Goal: Transaction & Acquisition: Purchase product/service

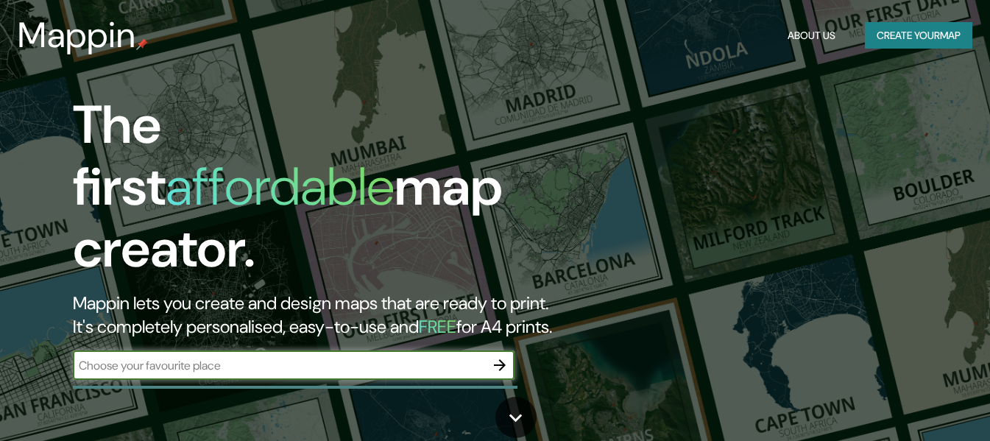
click at [305, 317] on h2 "Mappin lets you create and design maps that are ready to print. It's completely…" at bounding box center [321, 315] width 496 height 47
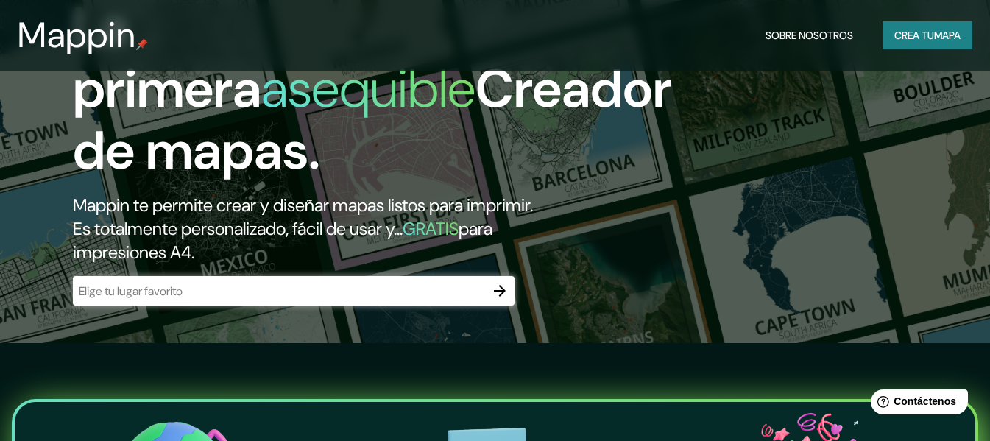
click at [332, 300] on input "text" at bounding box center [279, 291] width 412 height 17
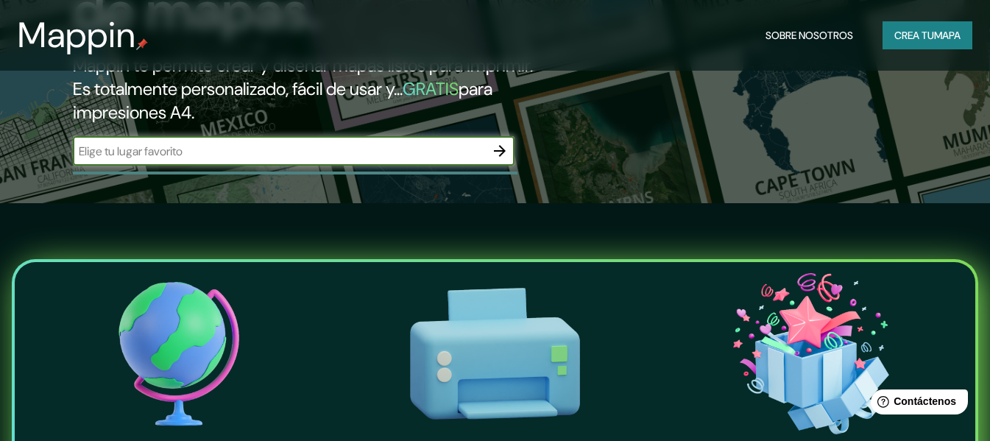
scroll to position [197, 0]
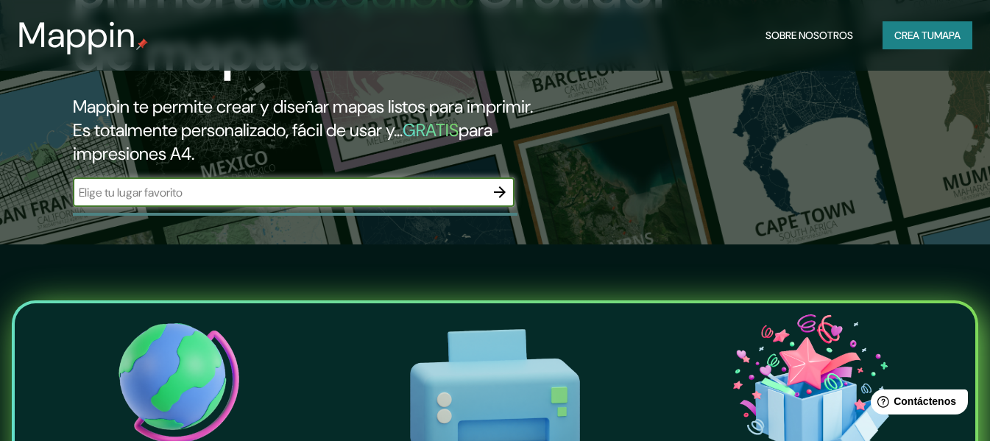
drag, startPoint x: 337, startPoint y: 216, endPoint x: 315, endPoint y: 201, distance: 26.5
click at [337, 201] on input "text" at bounding box center [279, 192] width 412 height 17
type input "la guajira"
click at [494, 201] on icon "button" at bounding box center [500, 192] width 18 height 18
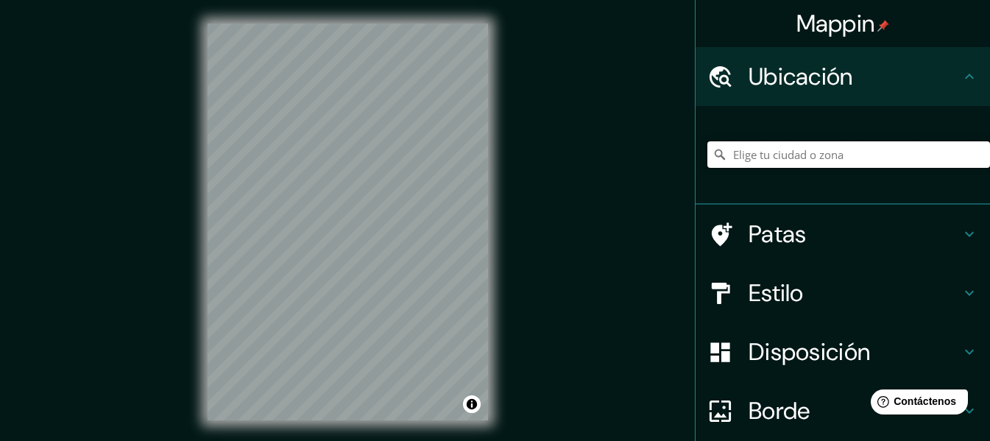
click at [806, 155] on input "Elige tu ciudad o zona" at bounding box center [849, 154] width 283 height 27
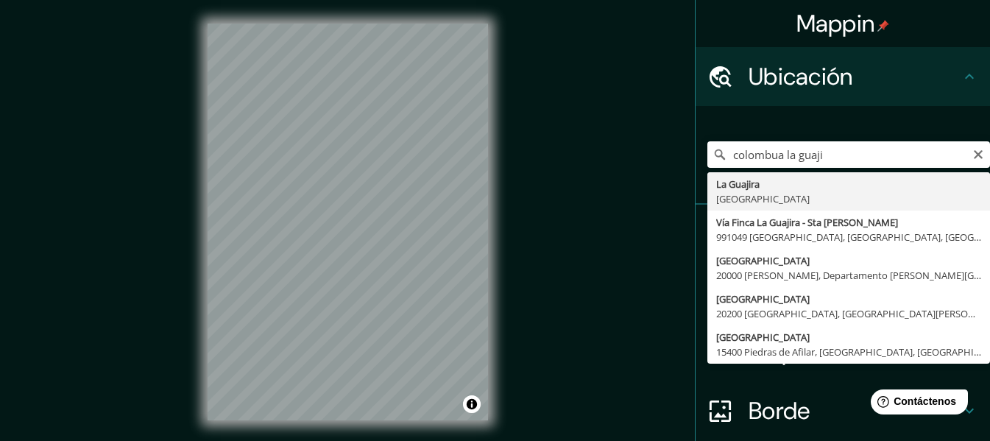
type input "La Guajira, [GEOGRAPHIC_DATA]"
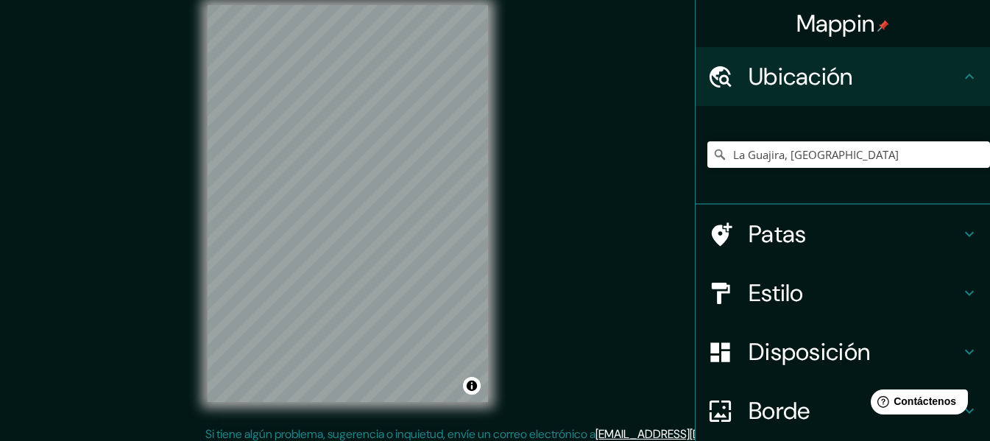
scroll to position [27, 0]
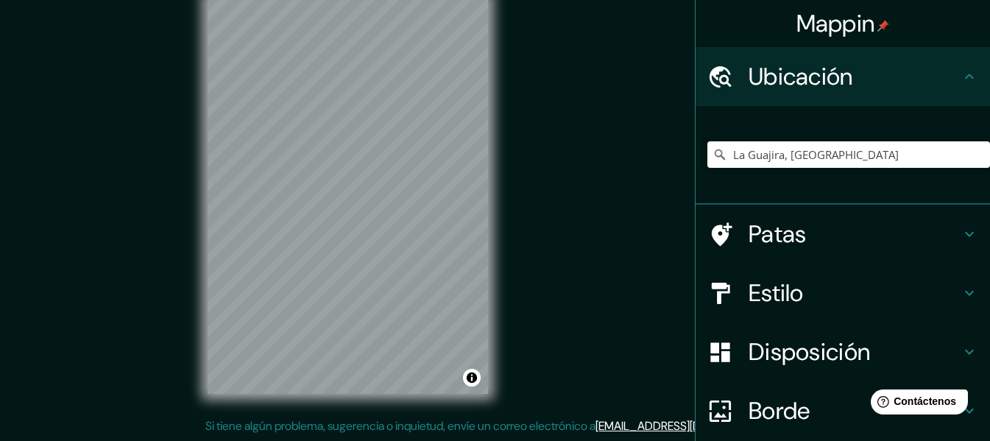
click at [568, 125] on div "Mappin Ubicación La Guajira, [GEOGRAPHIC_DATA] Patas Estilo Disposición Borde E…" at bounding box center [495, 207] width 990 height 468
click at [750, 6] on div "Mappin Ubicación La Guajira, [GEOGRAPHIC_DATA] Patas Estilo Disposición Borde E…" at bounding box center [495, 207] width 990 height 468
click at [567, 116] on div "Mappin Ubicación La Guajira, [GEOGRAPHIC_DATA] Patas Estilo Disposición Borde E…" at bounding box center [495, 207] width 990 height 468
click at [45, 266] on div "Mappin Ubicación La Guajira, [GEOGRAPHIC_DATA] Patas Estilo Disposición Borde E…" at bounding box center [495, 207] width 990 height 468
click at [904, 289] on h4 "Estilo" at bounding box center [855, 292] width 212 height 29
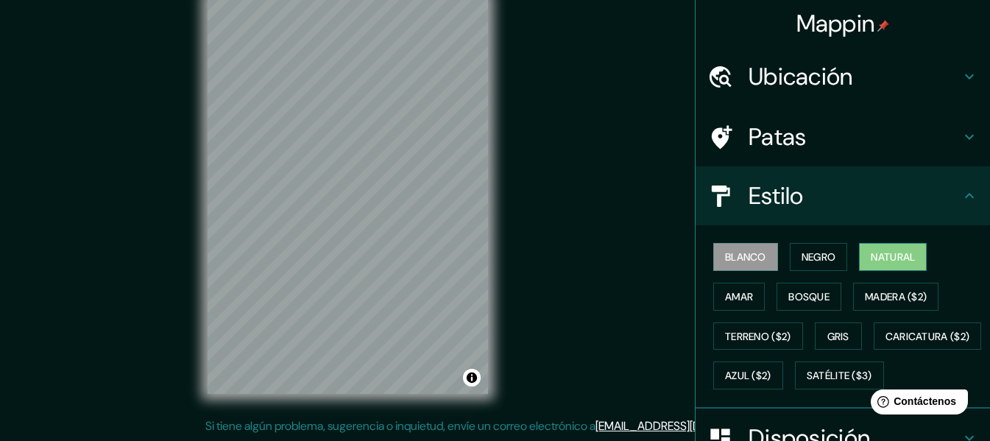
click at [882, 247] on button "Natural" at bounding box center [893, 257] width 68 height 28
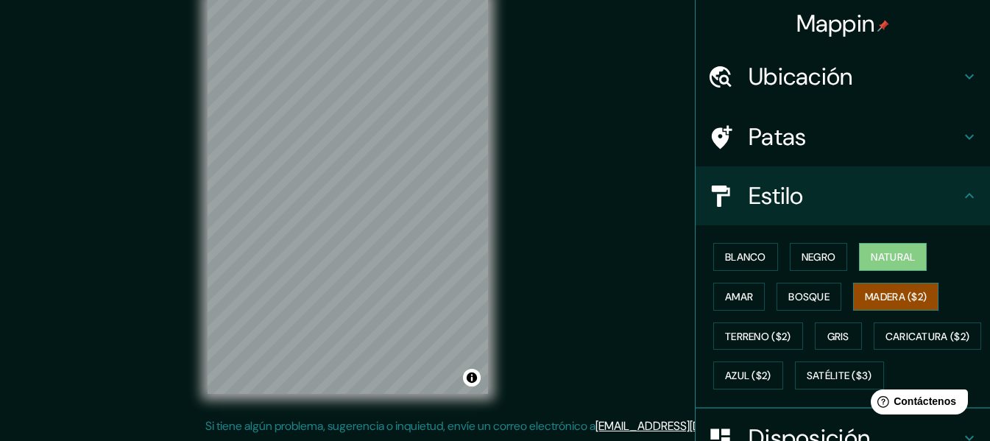
click at [895, 294] on font "Madera ($2)" at bounding box center [896, 296] width 62 height 13
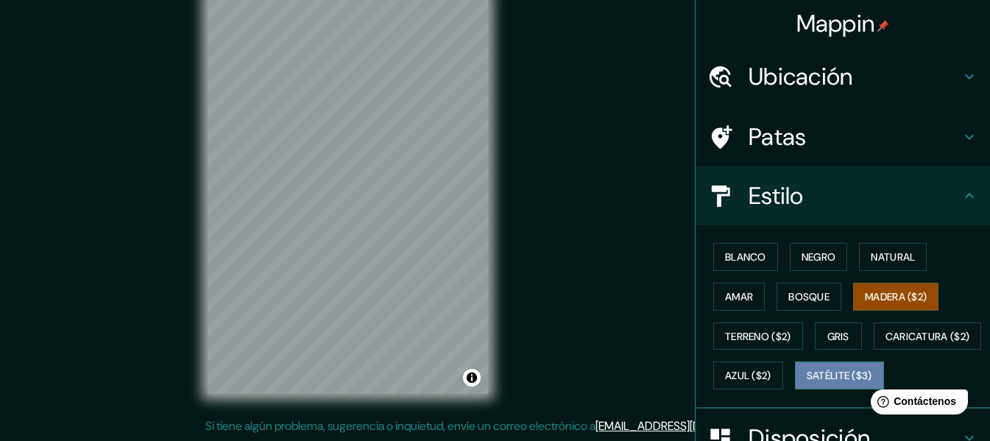
click at [807, 385] on font "Satélite ($3)" at bounding box center [840, 375] width 66 height 19
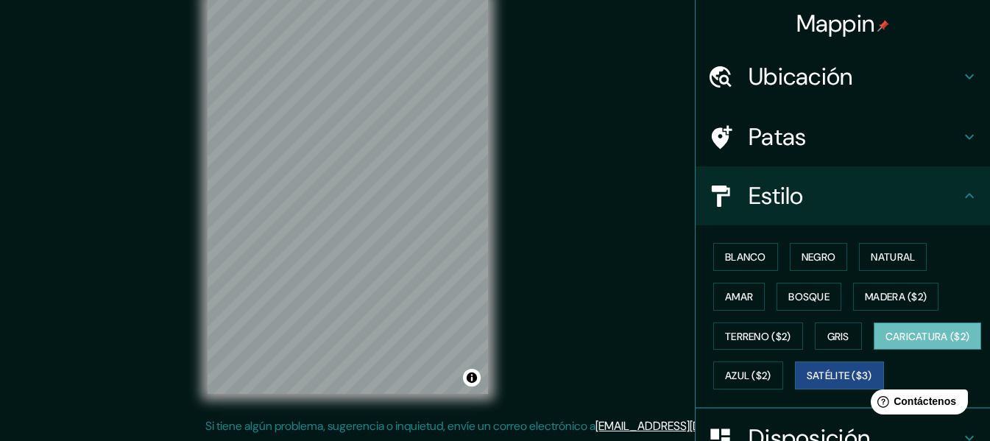
click at [886, 343] on font "Caricatura ($2)" at bounding box center [928, 336] width 85 height 13
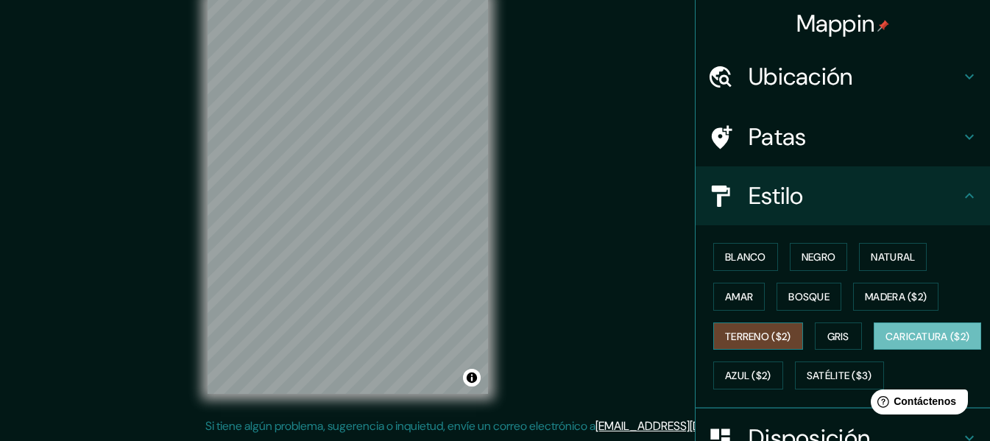
click at [758, 328] on font "Terreno ($2)" at bounding box center [758, 336] width 66 height 19
